Goal: Book appointment/travel/reservation

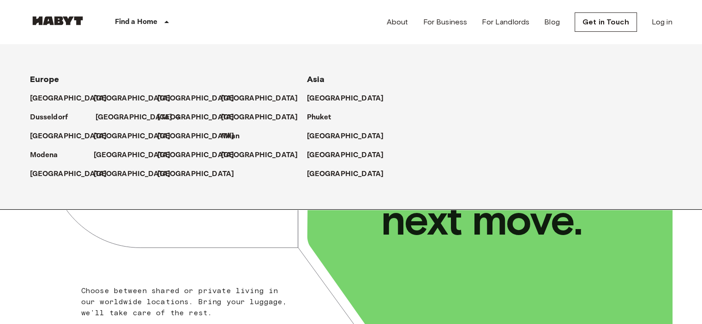
click at [117, 119] on p "[GEOGRAPHIC_DATA]" at bounding box center [134, 117] width 77 height 11
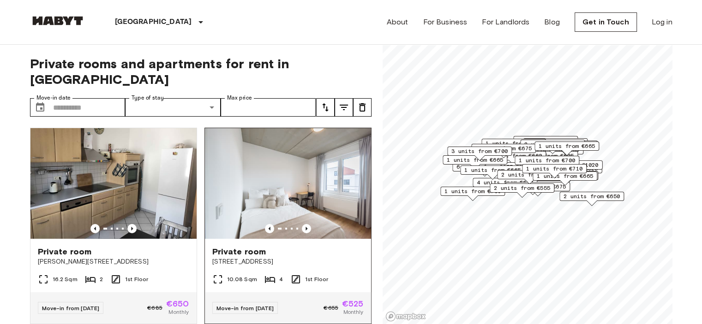
click at [321, 193] on img at bounding box center [288, 183] width 166 height 111
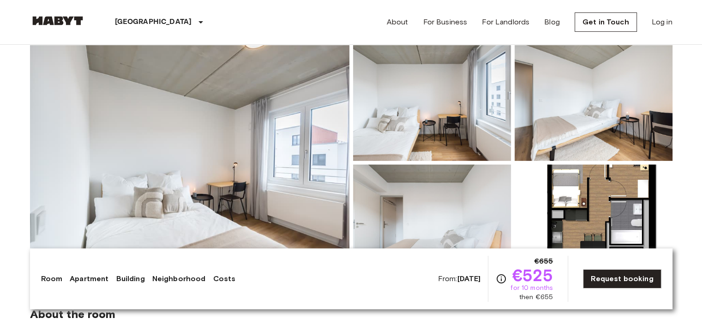
scroll to position [89, 0]
click at [556, 174] on img at bounding box center [594, 225] width 158 height 121
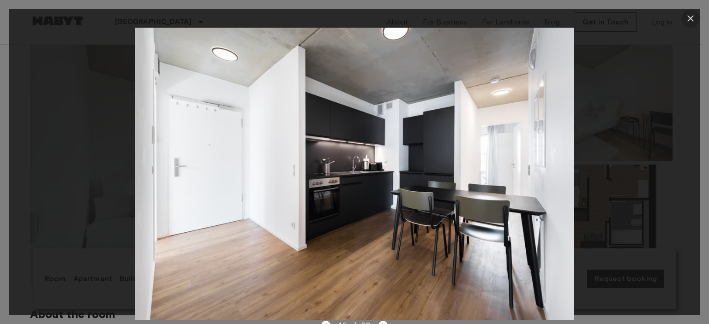
click at [693, 18] on icon "button" at bounding box center [690, 18] width 11 height 11
